Goal: Task Accomplishment & Management: Manage account settings

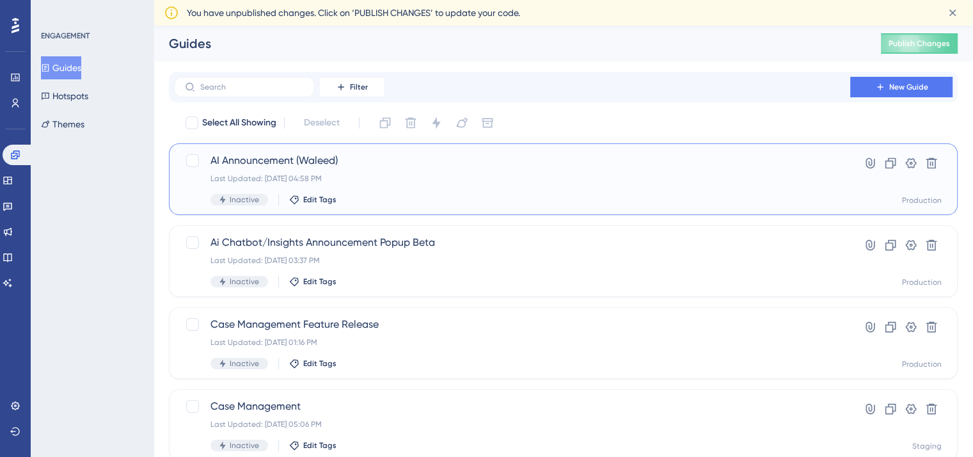
click at [474, 177] on div "Last Updated: [DATE] 04:58 PM" at bounding box center [512, 178] width 603 height 10
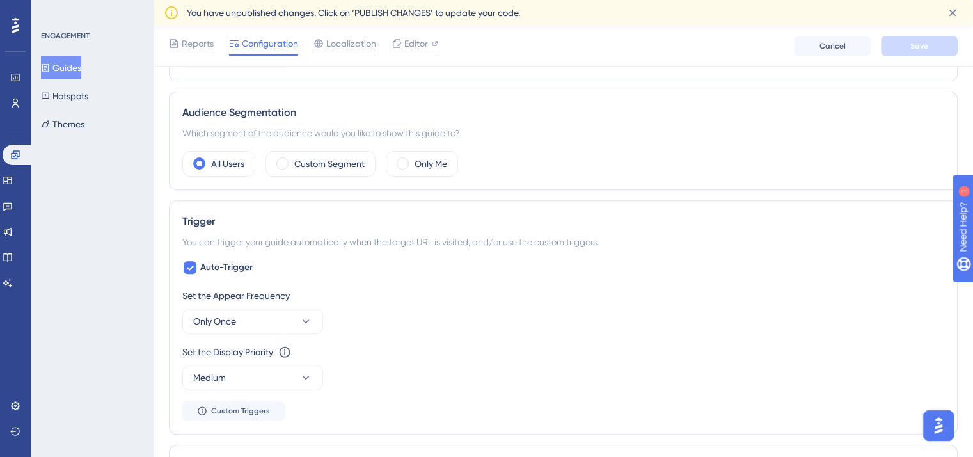
scroll to position [422, 0]
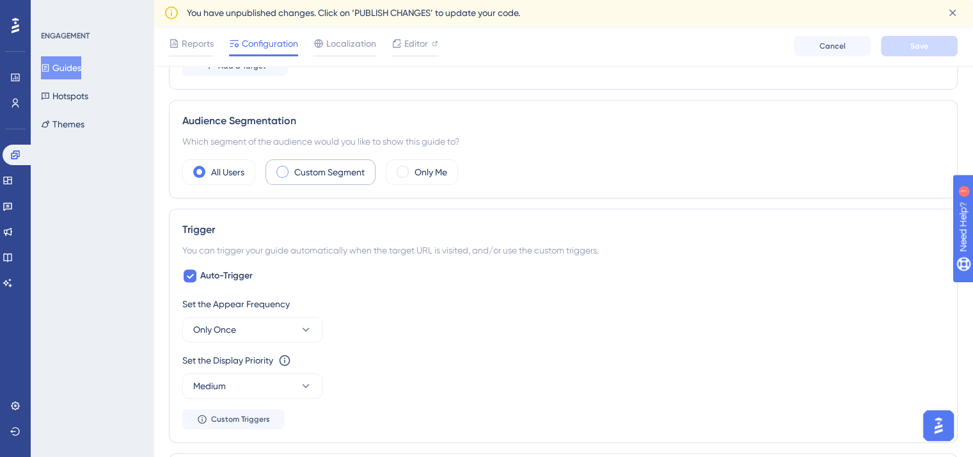
click at [301, 172] on label "Custom Segment" at bounding box center [329, 171] width 70 height 15
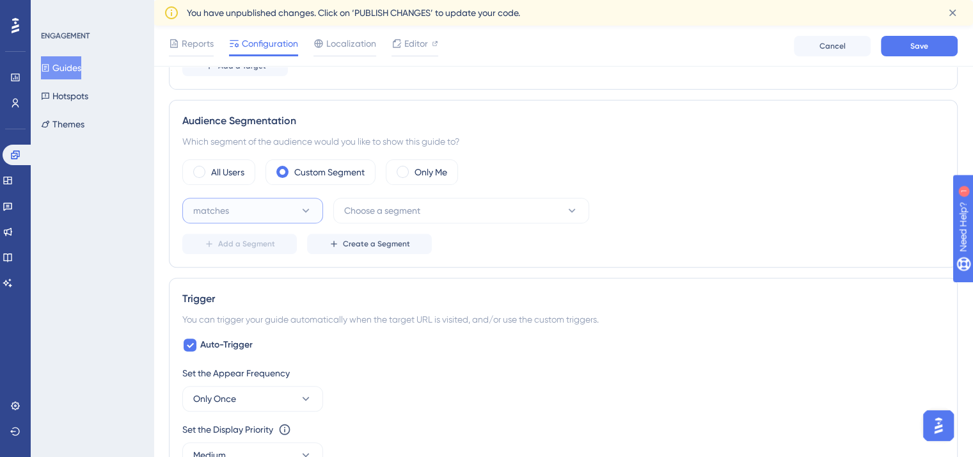
click at [317, 206] on button "matches" at bounding box center [252, 211] width 141 height 26
click at [276, 243] on div "matches matches" at bounding box center [253, 250] width 104 height 26
click at [399, 208] on span "Choose a segment" at bounding box center [382, 210] width 76 height 15
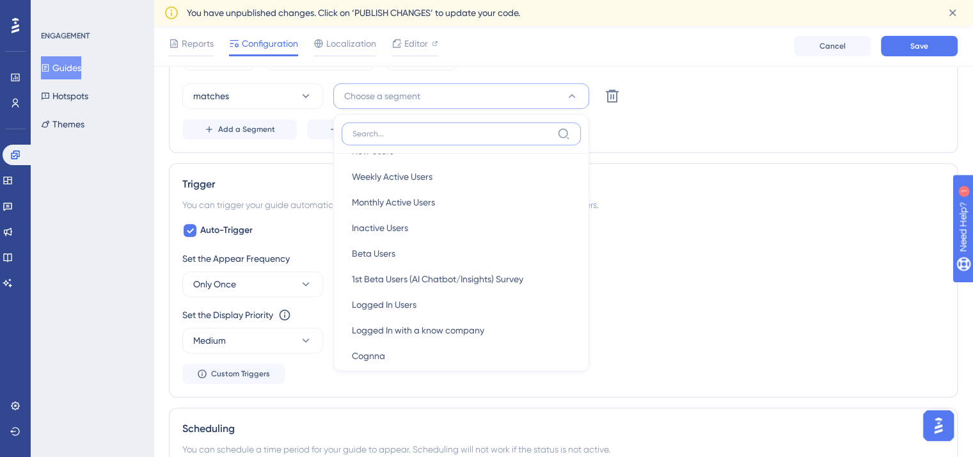
scroll to position [0, 0]
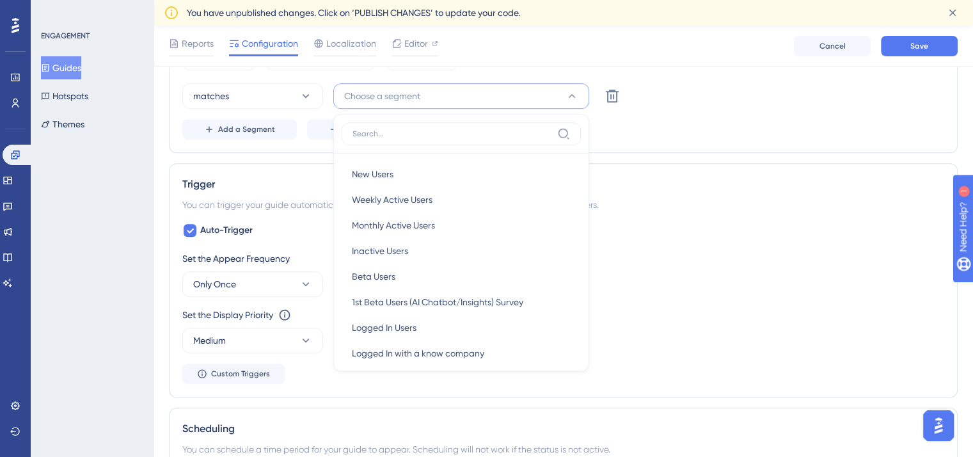
click at [626, 135] on div "Add a Segment Create a Segment" at bounding box center [563, 129] width 762 height 20
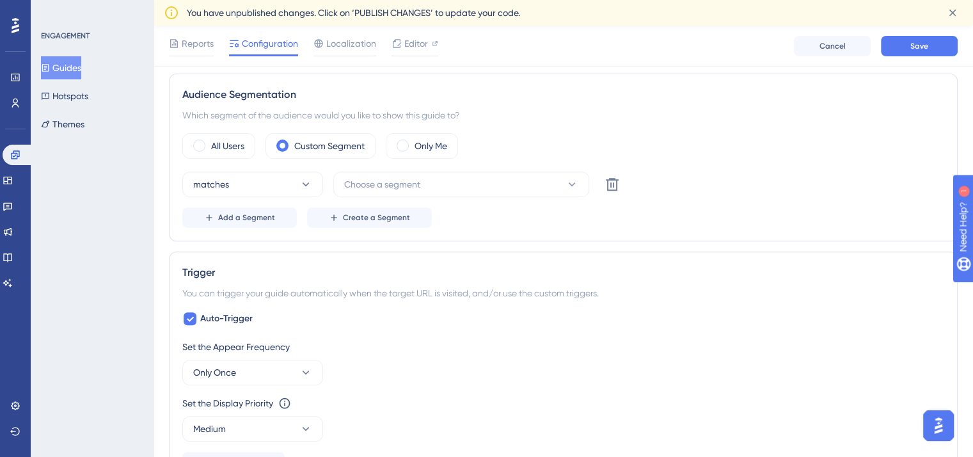
scroll to position [427, 0]
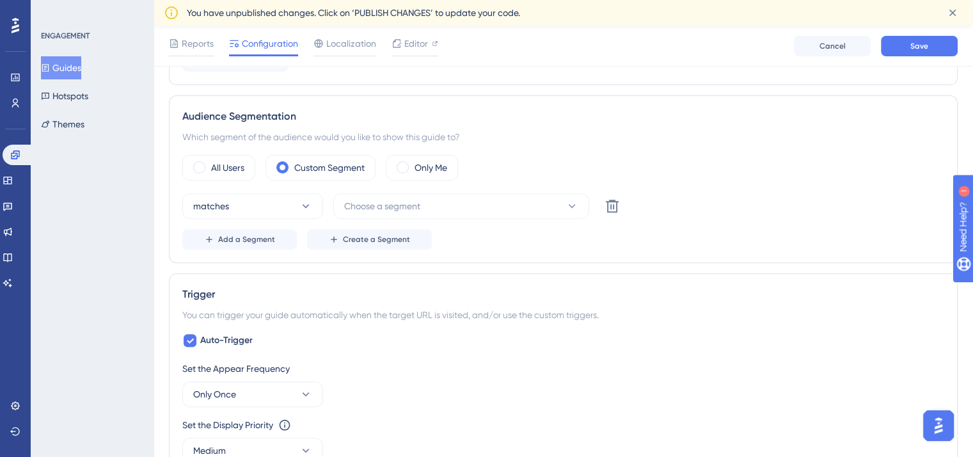
click at [59, 243] on div "ENGAGEMENT Guides Hotspots Themes" at bounding box center [92, 228] width 123 height 457
click at [548, 202] on button "Choose a segment" at bounding box center [461, 206] width 256 height 26
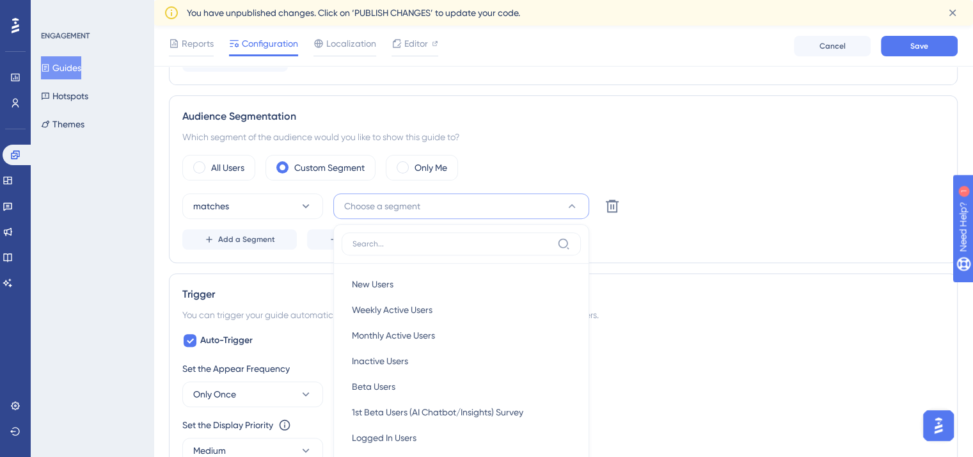
scroll to position [536, 0]
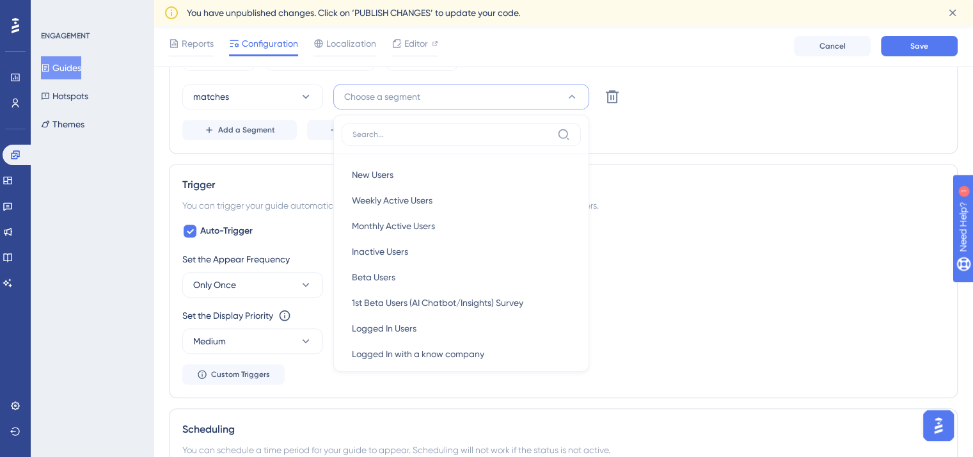
click at [294, 147] on div "Audience Segmentation Which segment of the audience would you like to show this…" at bounding box center [563, 70] width 789 height 168
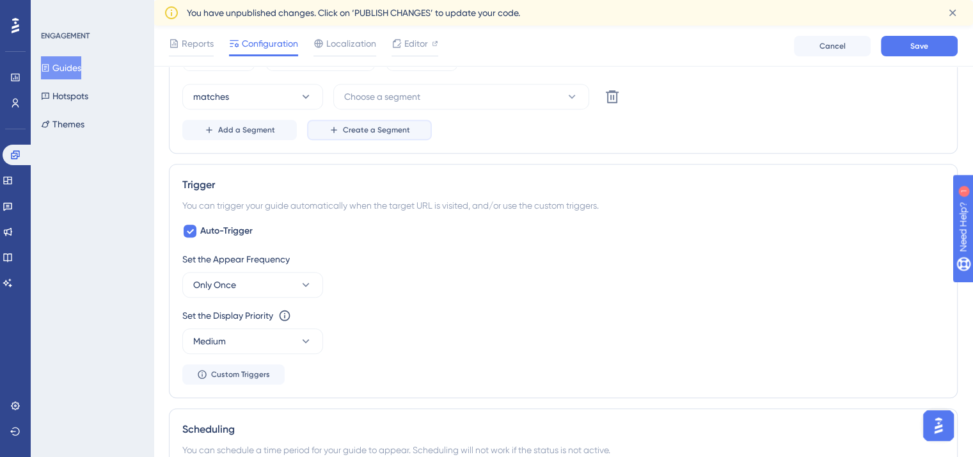
click at [347, 129] on span "Create a Segment" at bounding box center [376, 130] width 67 height 10
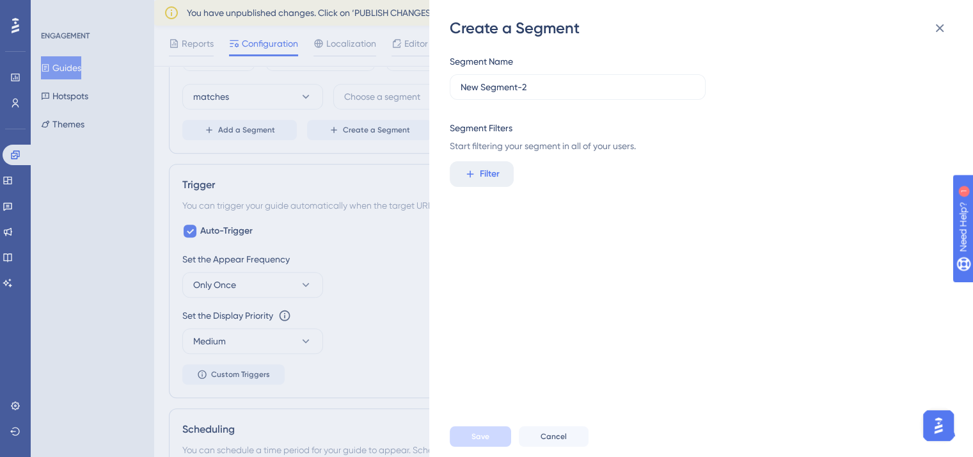
click at [557, 67] on div "Segment Name New Segment-2" at bounding box center [578, 77] width 256 height 46
click at [554, 79] on label "New Segment-2" at bounding box center [578, 87] width 256 height 26
click at [554, 80] on input "New Segment-2" at bounding box center [578, 87] width 234 height 14
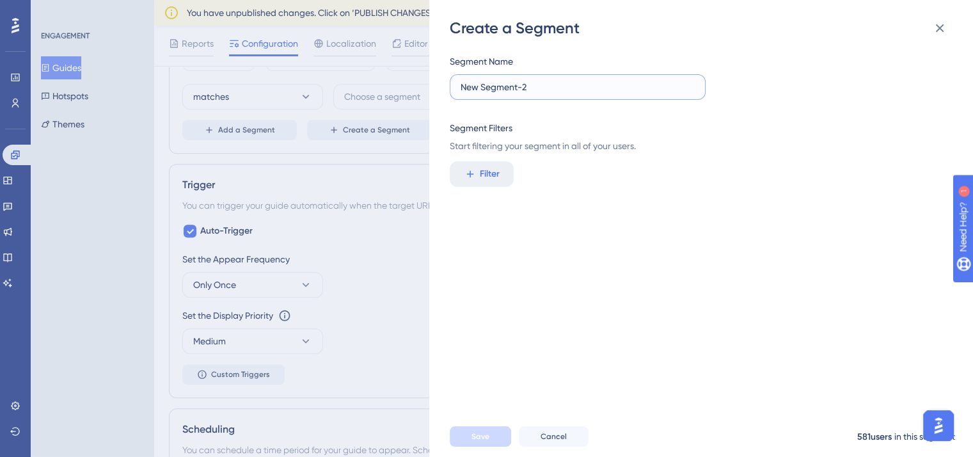
click at [554, 80] on input "New Segment-2" at bounding box center [578, 87] width 234 height 14
type input "Ai Announcement Segment"
click at [538, 122] on div "Segment Filters" at bounding box center [697, 127] width 495 height 15
click at [491, 184] on button "Filter" at bounding box center [482, 174] width 64 height 26
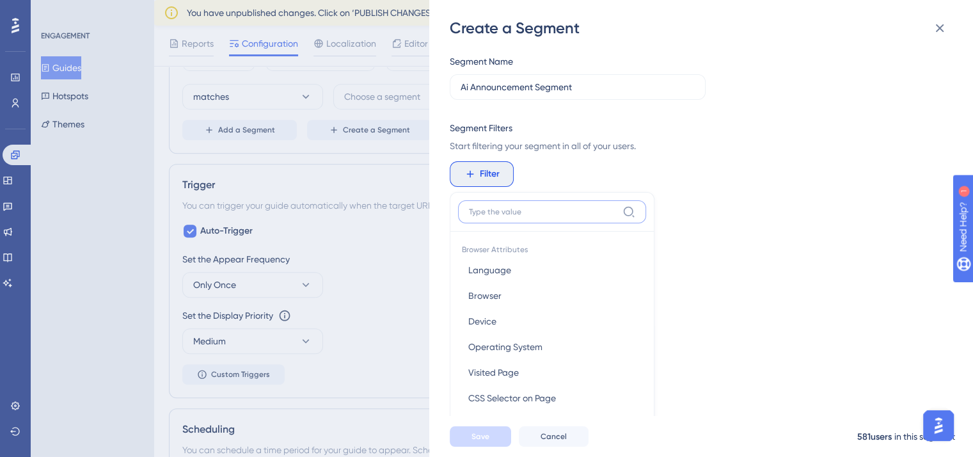
scroll to position [93, 0]
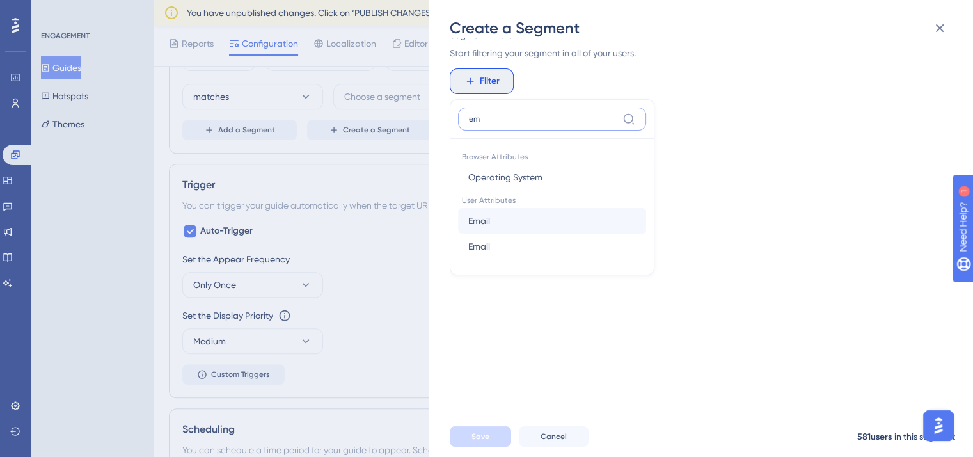
type input "em"
click at [520, 213] on button "Email Email" at bounding box center [552, 221] width 188 height 26
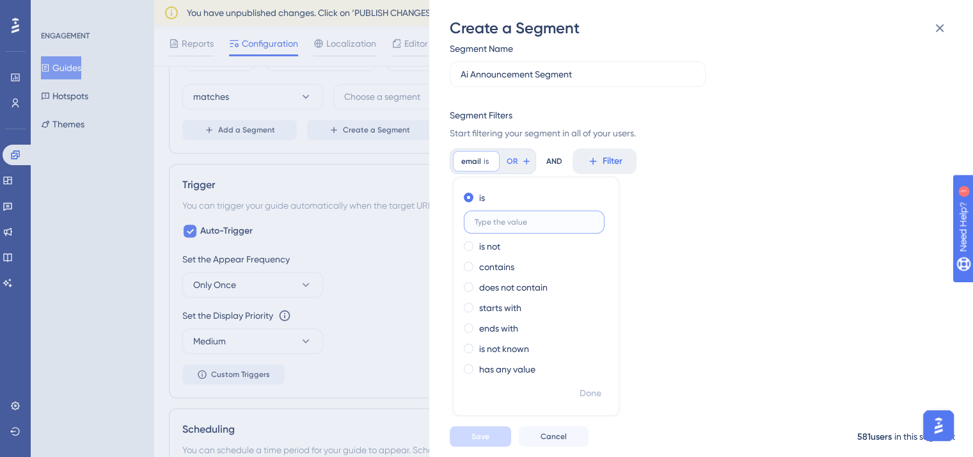
scroll to position [0, 0]
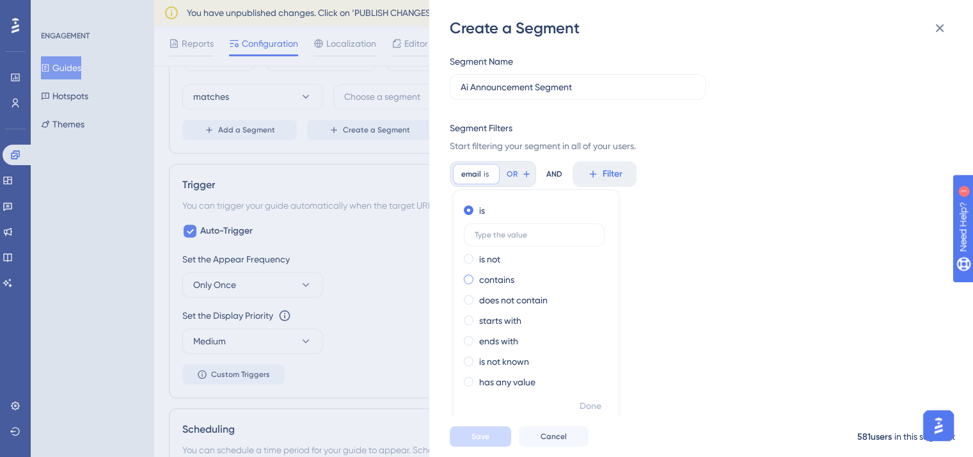
click at [498, 285] on label "contains" at bounding box center [496, 279] width 35 height 15
type input "[DOMAIN_NAME]"
click at [599, 406] on span "Done" at bounding box center [591, 406] width 22 height 15
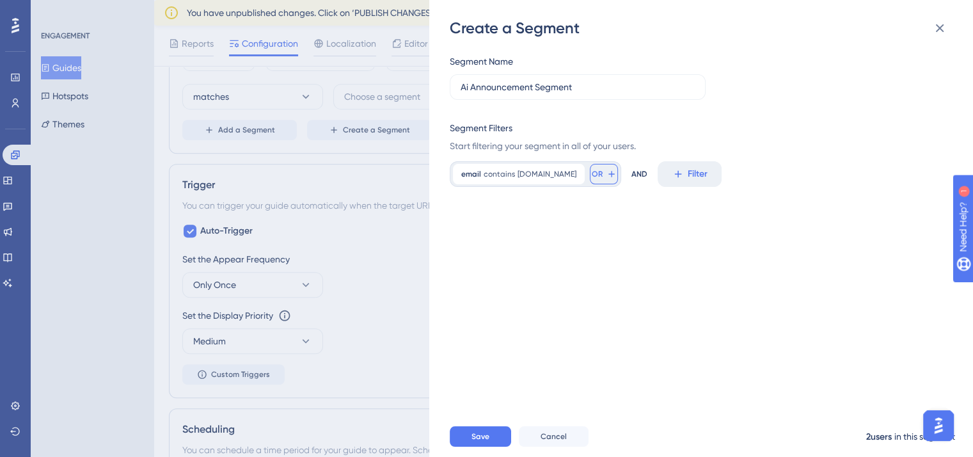
click at [590, 173] on button "OR" at bounding box center [604, 174] width 28 height 20
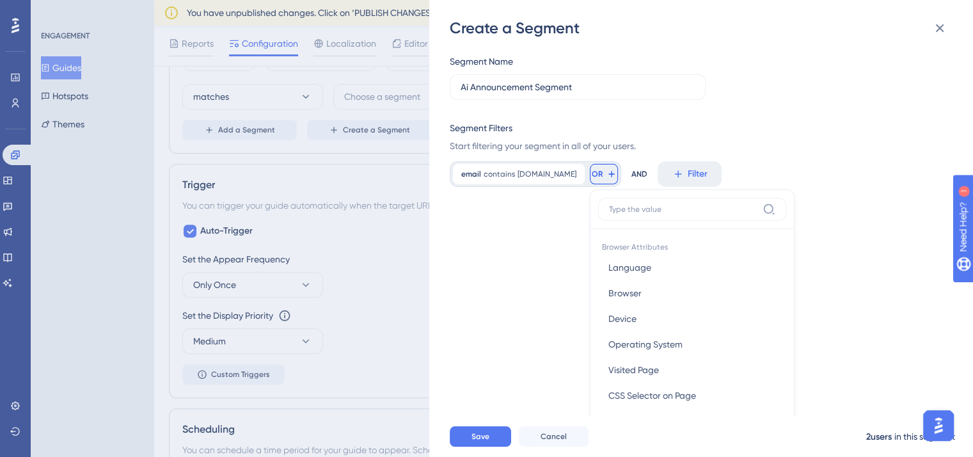
scroll to position [92, 0]
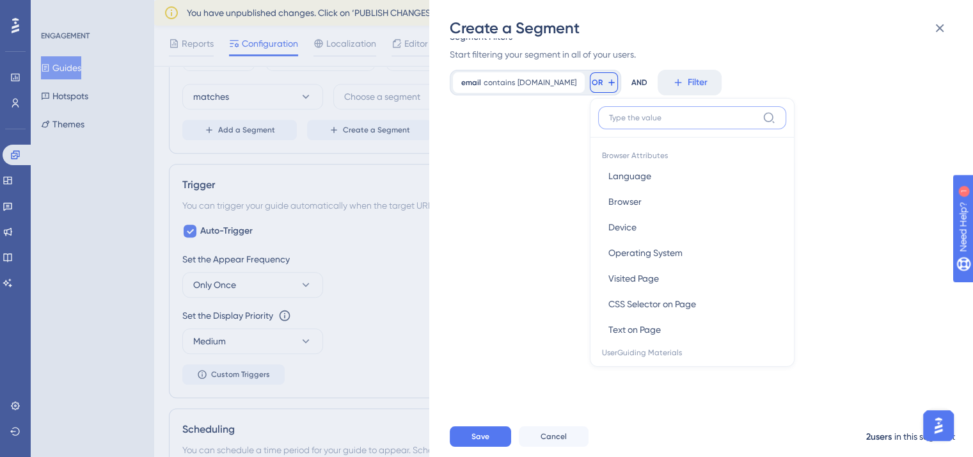
click at [609, 114] on input at bounding box center [683, 118] width 148 height 10
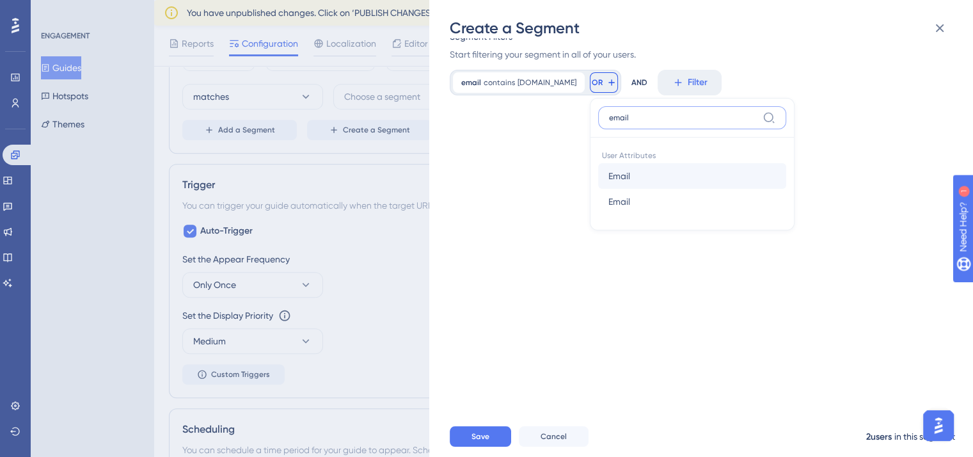
type input "email"
click at [611, 175] on button "Email Email" at bounding box center [692, 176] width 188 height 26
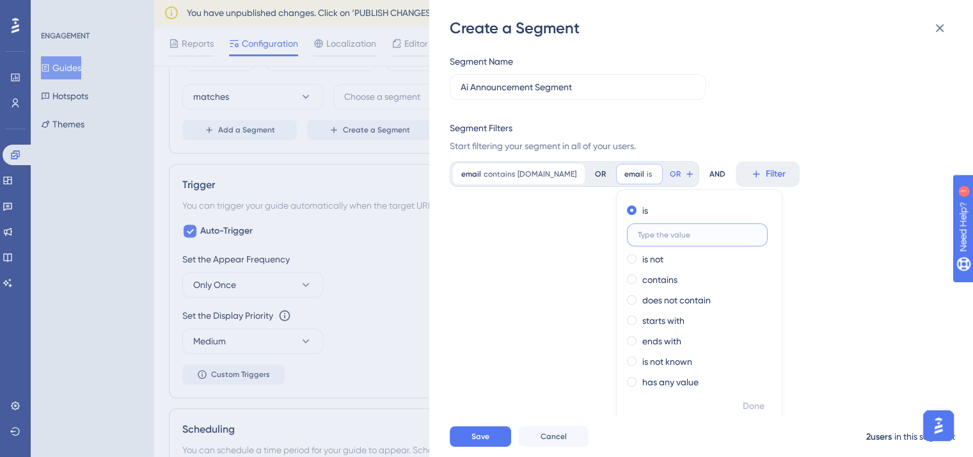
paste input "[DOMAIN_NAME]"
type input "[DOMAIN_NAME]"
click at [642, 275] on label "contains" at bounding box center [659, 279] width 35 height 15
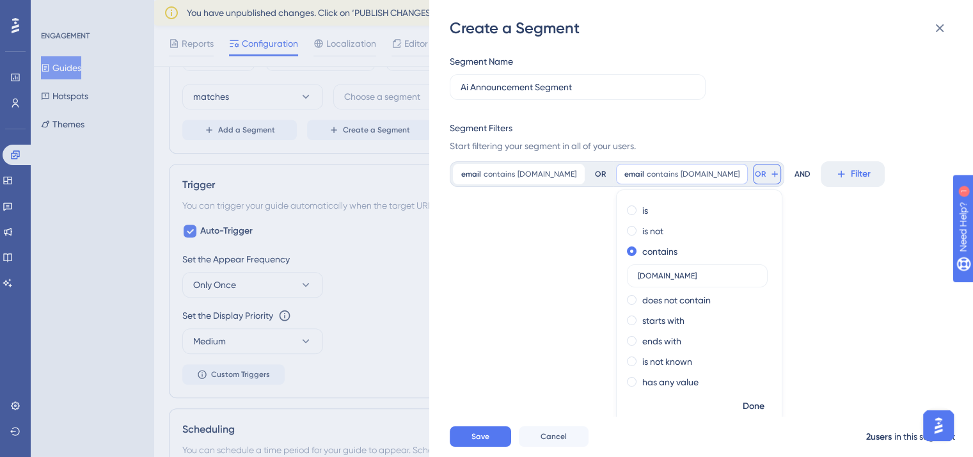
click at [753, 168] on button "OR" at bounding box center [767, 174] width 28 height 20
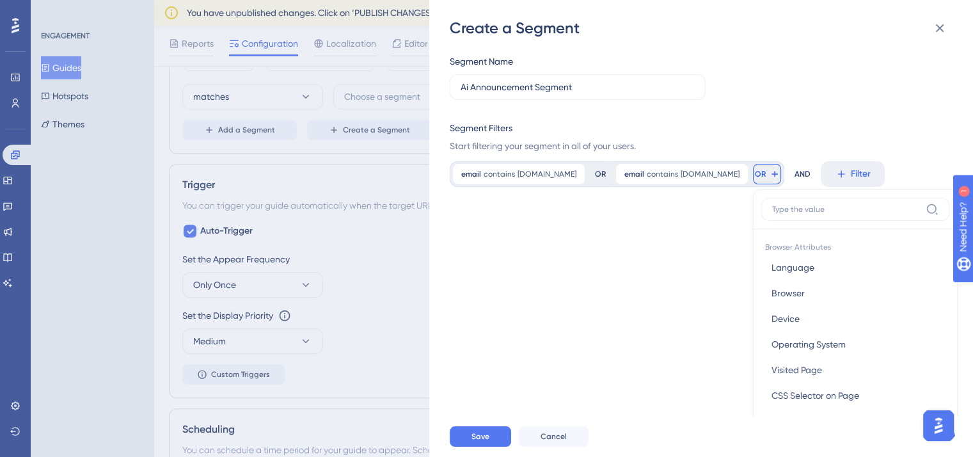
scroll to position [92, 0]
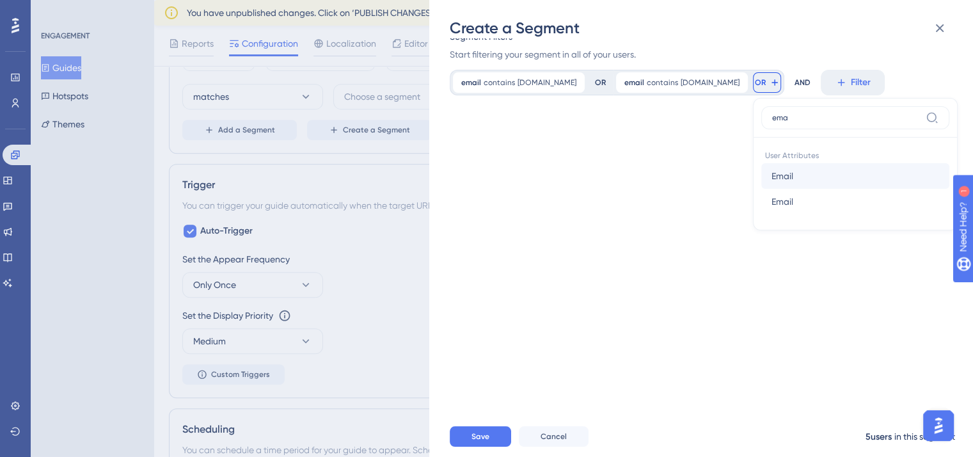
type input "ema"
click at [770, 172] on button "Email Email" at bounding box center [855, 176] width 188 height 26
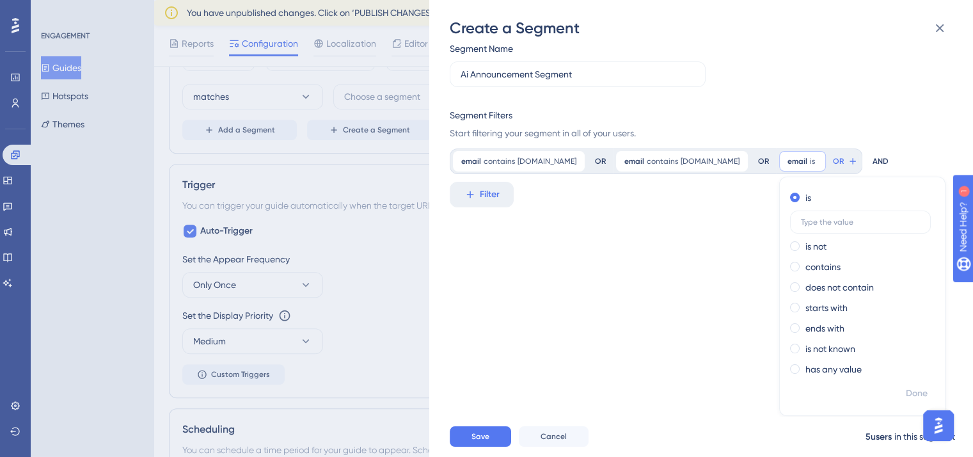
scroll to position [0, 0]
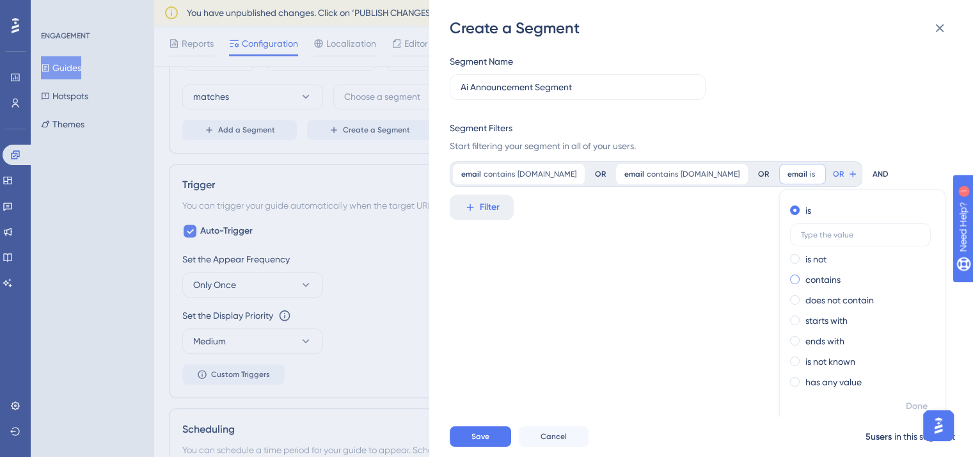
click at [806, 273] on label "contains" at bounding box center [823, 279] width 35 height 15
paste input "[DOMAIN_NAME]"
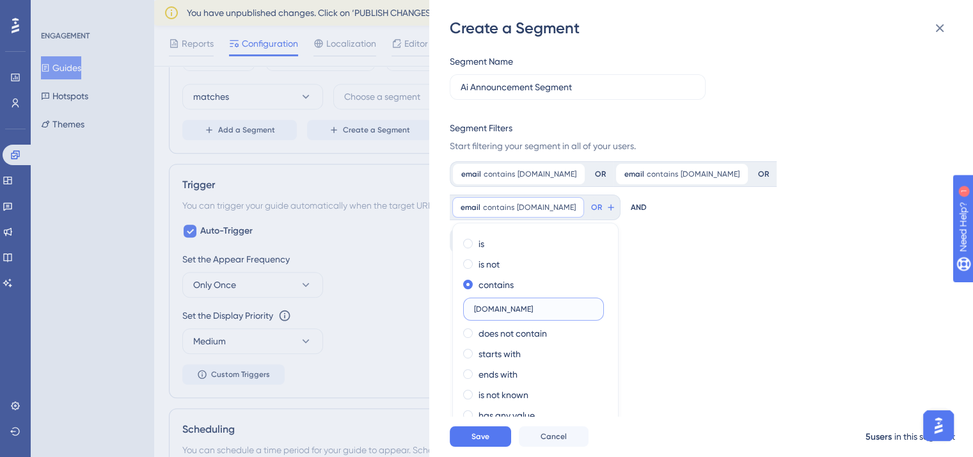
type input "[DOMAIN_NAME]"
click at [689, 280] on div "Segment Name Ai Announcement Segment Segment Filters Start filtering your segme…" at bounding box center [708, 227] width 516 height 378
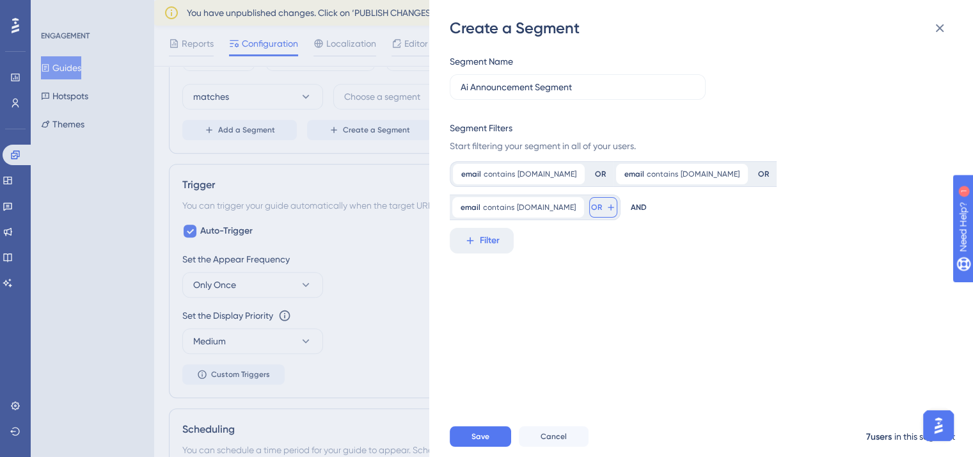
click at [617, 197] on button "OR" at bounding box center [603, 207] width 28 height 20
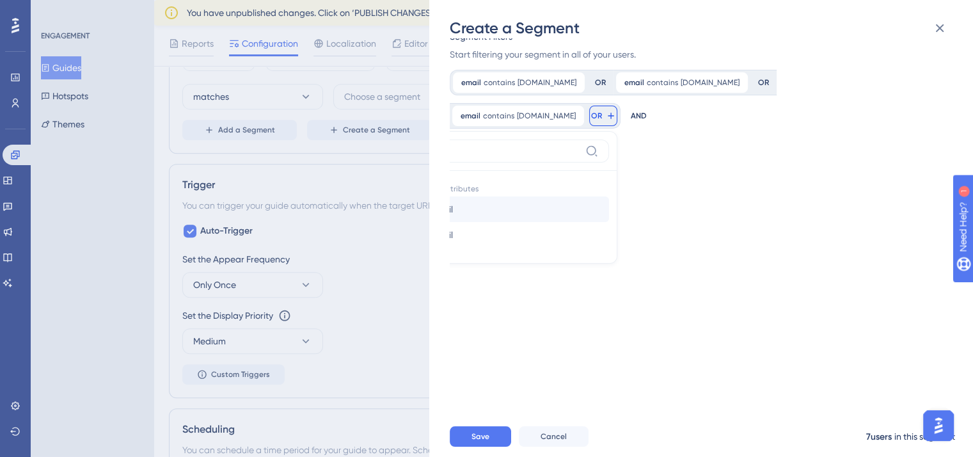
type input "ema"
click at [609, 196] on button "Email Email" at bounding box center [515, 209] width 188 height 26
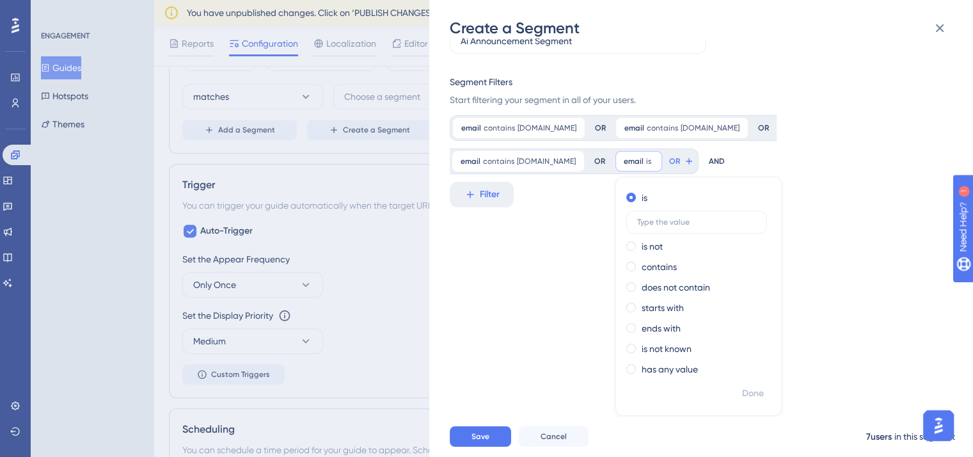
scroll to position [36, 0]
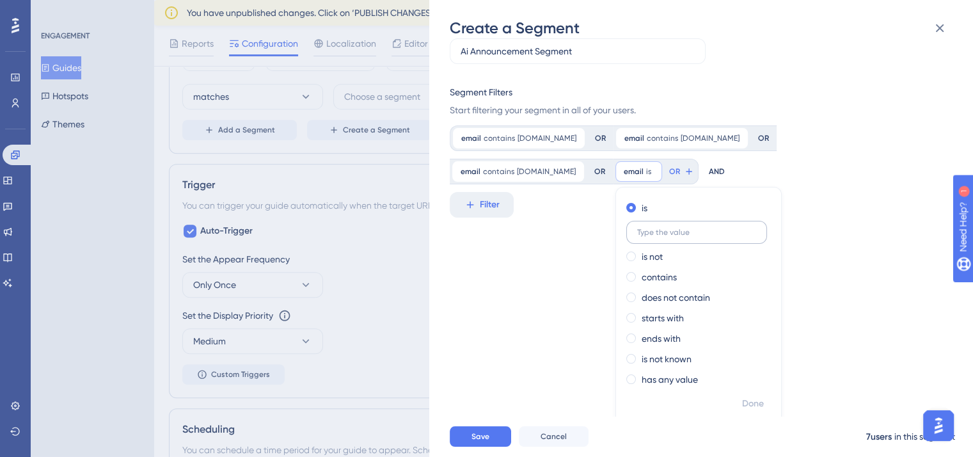
click at [626, 240] on label at bounding box center [696, 232] width 141 height 23
click at [637, 237] on input "text" at bounding box center [696, 232] width 119 height 9
drag, startPoint x: 548, startPoint y: 233, endPoint x: 502, endPoint y: 279, distance: 64.7
click at [616, 280] on div "is is not contains does not contain starts with ends with is not known has any …" at bounding box center [698, 295] width 165 height 195
click at [642, 272] on label "contains" at bounding box center [659, 276] width 35 height 15
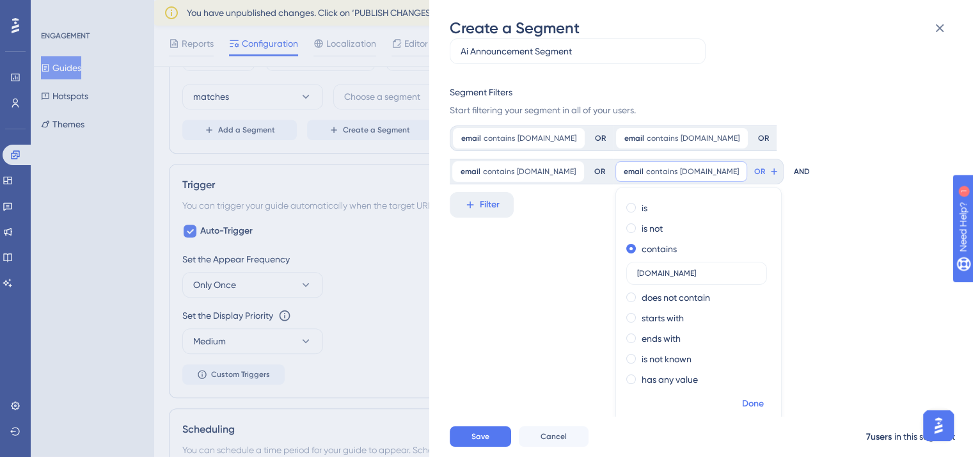
type input "[DOMAIN_NAME]"
click at [742, 408] on span "Done" at bounding box center [753, 403] width 22 height 15
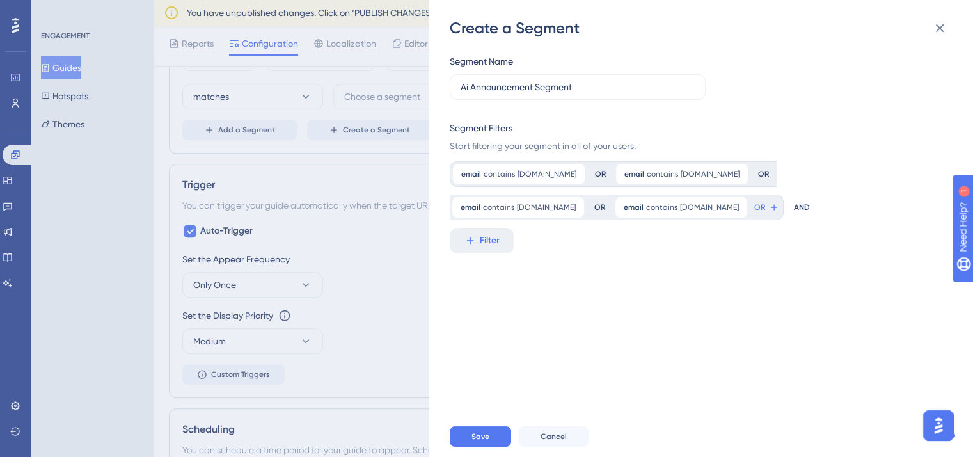
scroll to position [0, 0]
click at [769, 208] on icon at bounding box center [774, 207] width 10 height 10
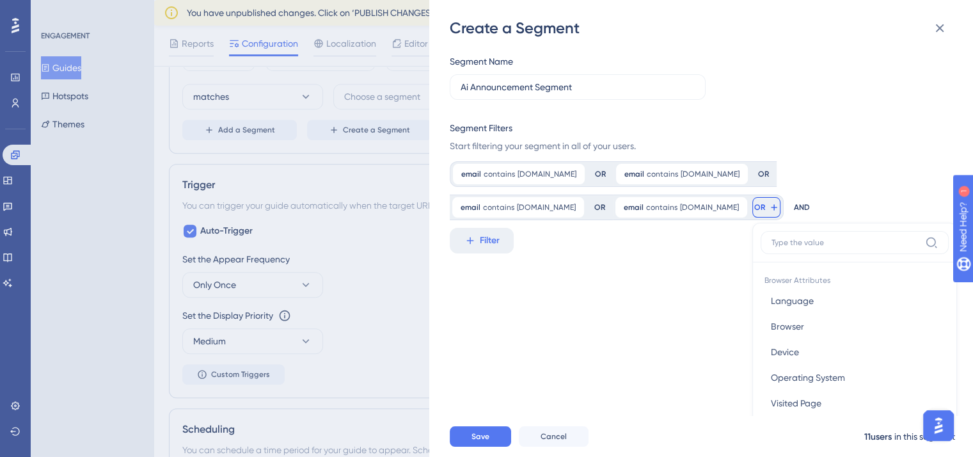
scroll to position [119, 0]
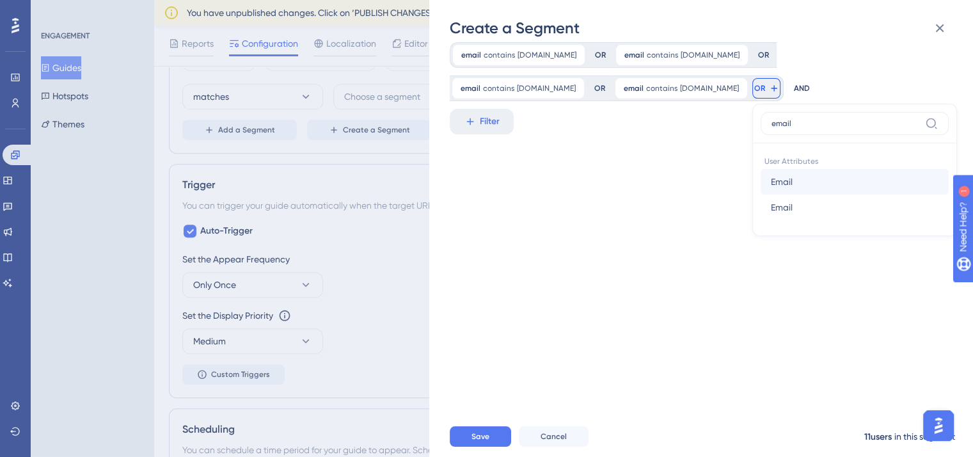
type input "email"
click at [761, 184] on button "Email Email" at bounding box center [855, 182] width 188 height 26
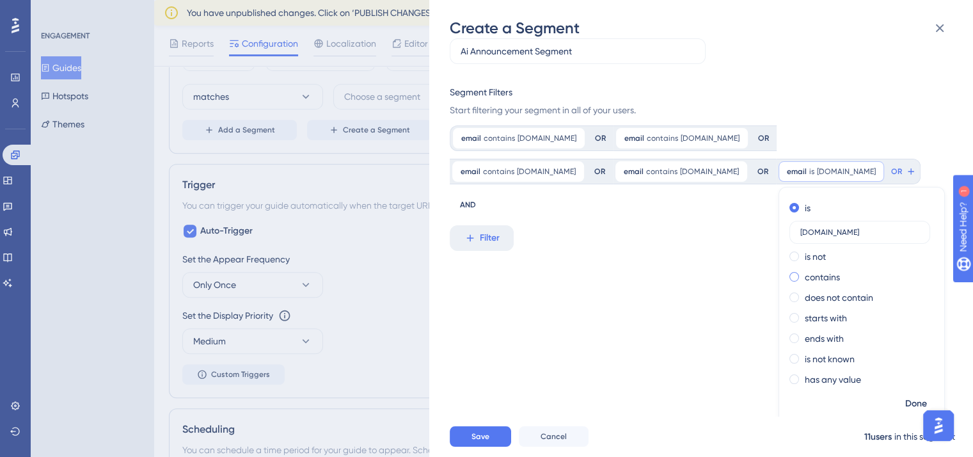
type input "[DOMAIN_NAME]"
click at [805, 275] on label "contains" at bounding box center [822, 276] width 35 height 15
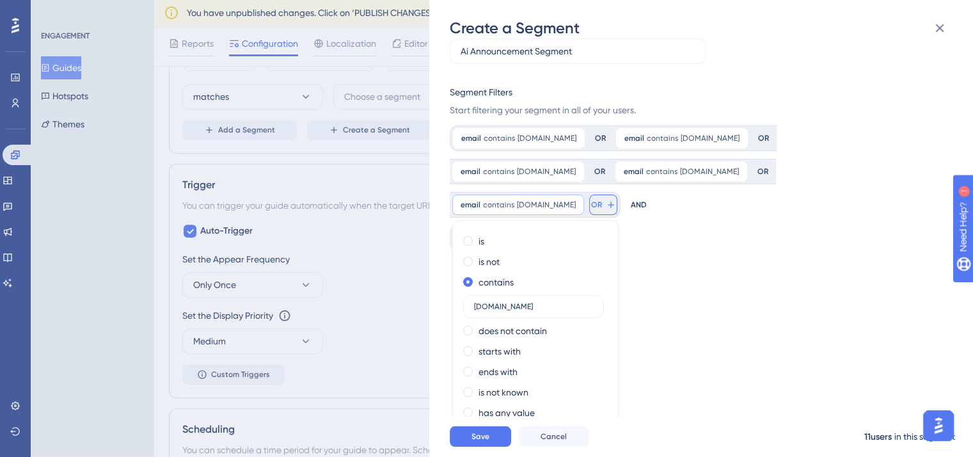
click at [617, 195] on button "OR" at bounding box center [603, 205] width 28 height 20
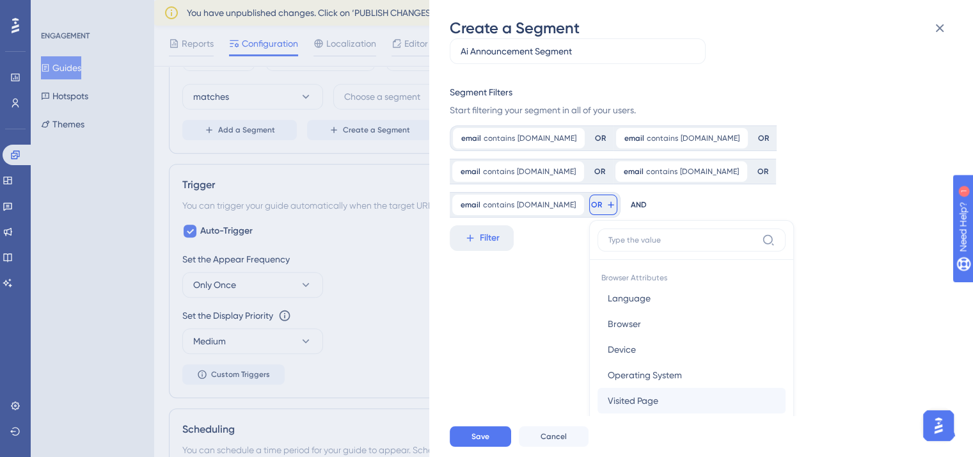
scroll to position [126, 0]
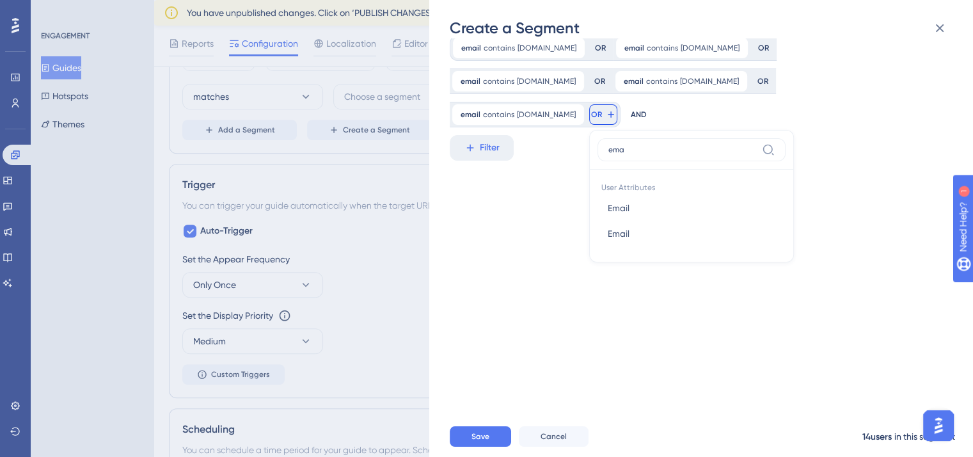
type input "ema"
click at [786, 195] on button "Email Email" at bounding box center [692, 208] width 188 height 26
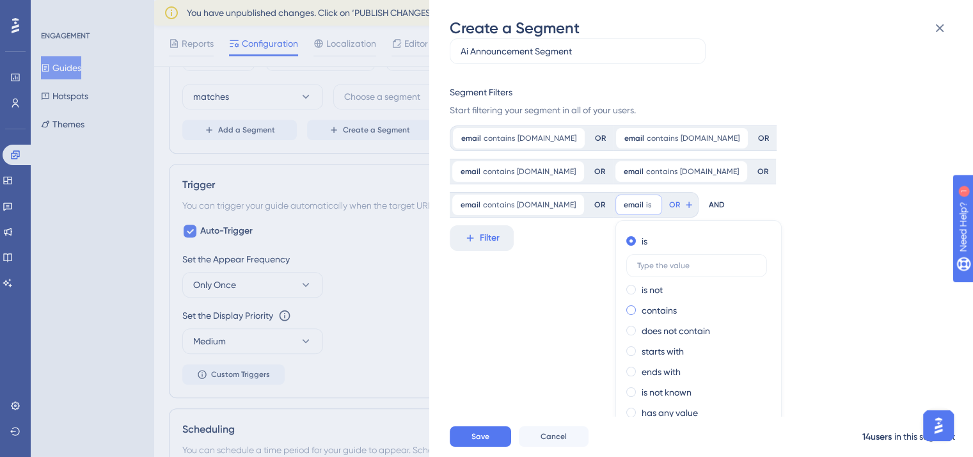
click at [677, 303] on label "contains" at bounding box center [659, 310] width 35 height 15
drag, startPoint x: 982, startPoint y: 212, endPoint x: 74, endPoint y: 13, distance: 929.6
click at [767, 295] on label at bounding box center [696, 306] width 141 height 23
click at [756, 302] on input "text" at bounding box center [696, 306] width 119 height 9
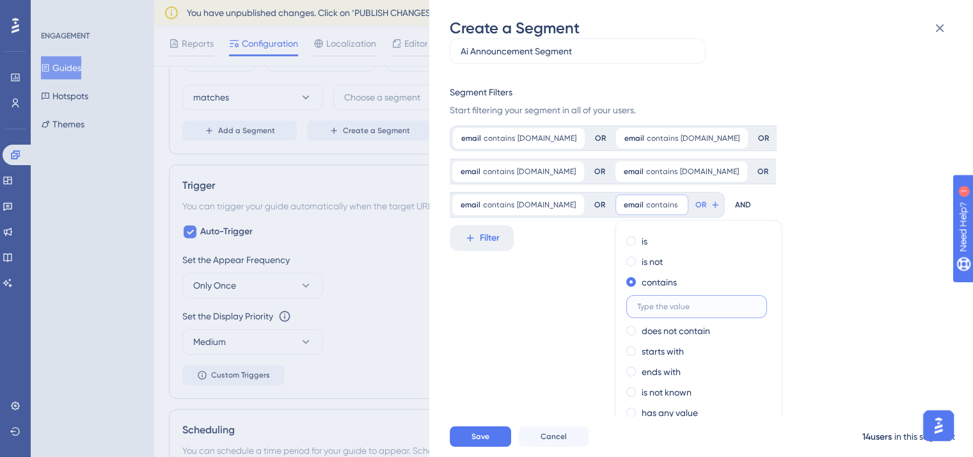
paste input "[DOMAIN_NAME]"
type input "[DOMAIN_NAME]"
click at [764, 429] on span "Done" at bounding box center [753, 436] width 22 height 15
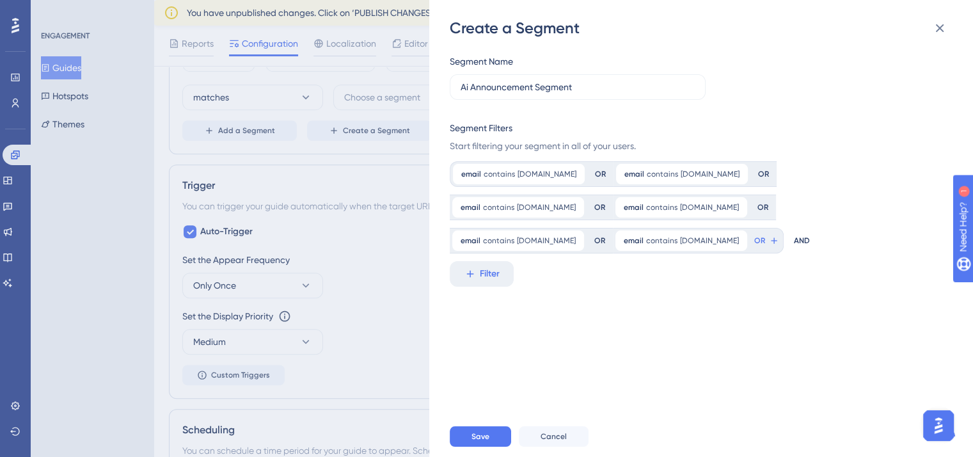
scroll to position [0, 0]
click at [765, 235] on span "OR" at bounding box center [759, 240] width 11 height 10
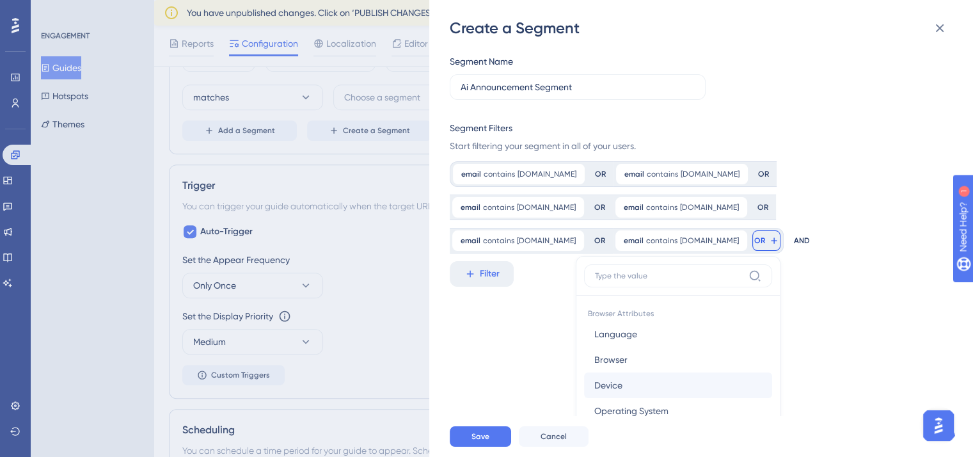
scroll to position [119, 0]
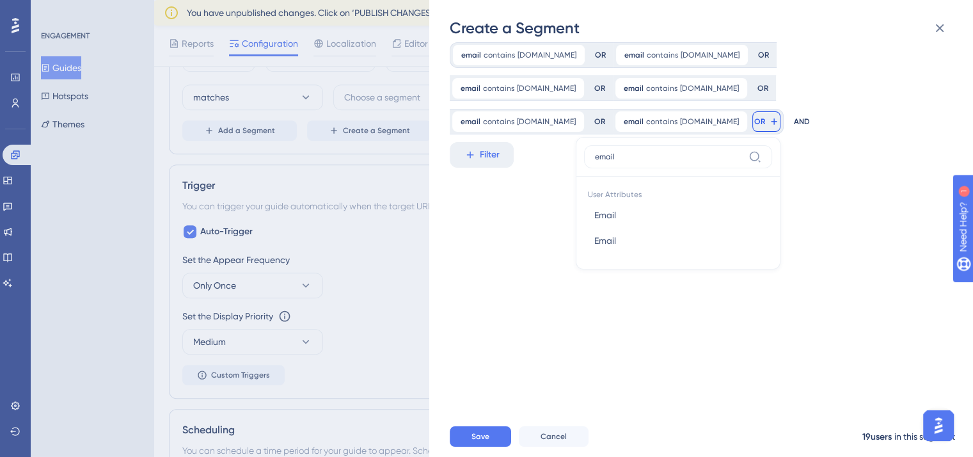
type input "email"
click at [772, 202] on button "Email Email" at bounding box center [678, 215] width 188 height 26
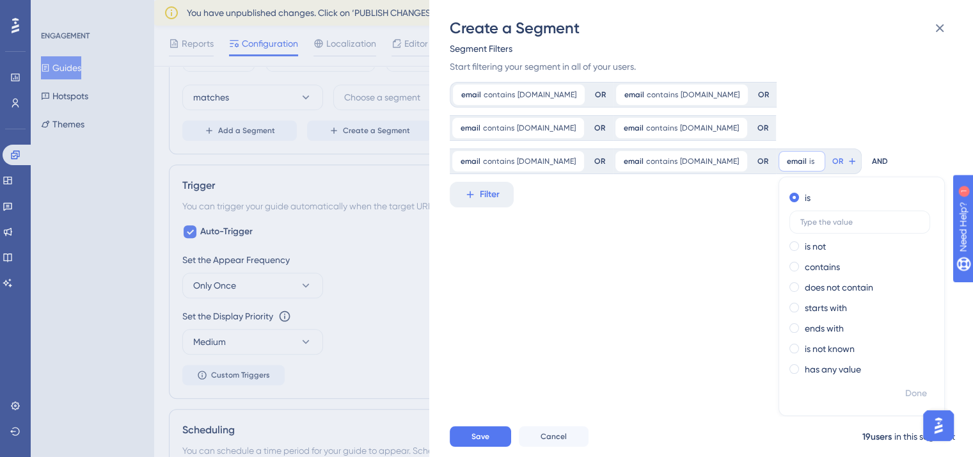
scroll to position [69, 0]
